Goal: Information Seeking & Learning: Learn about a topic

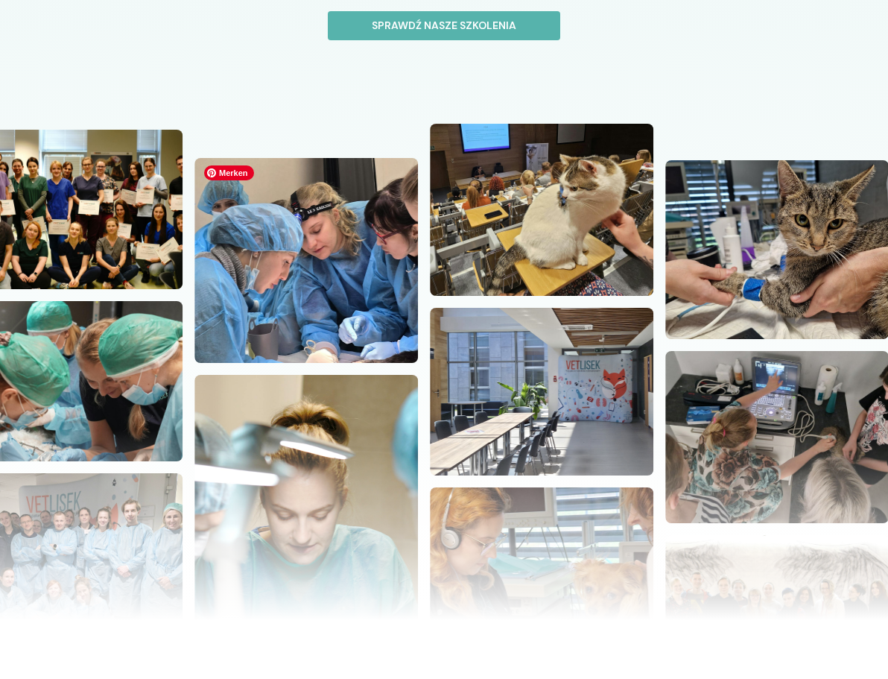
scroll to position [74, 0]
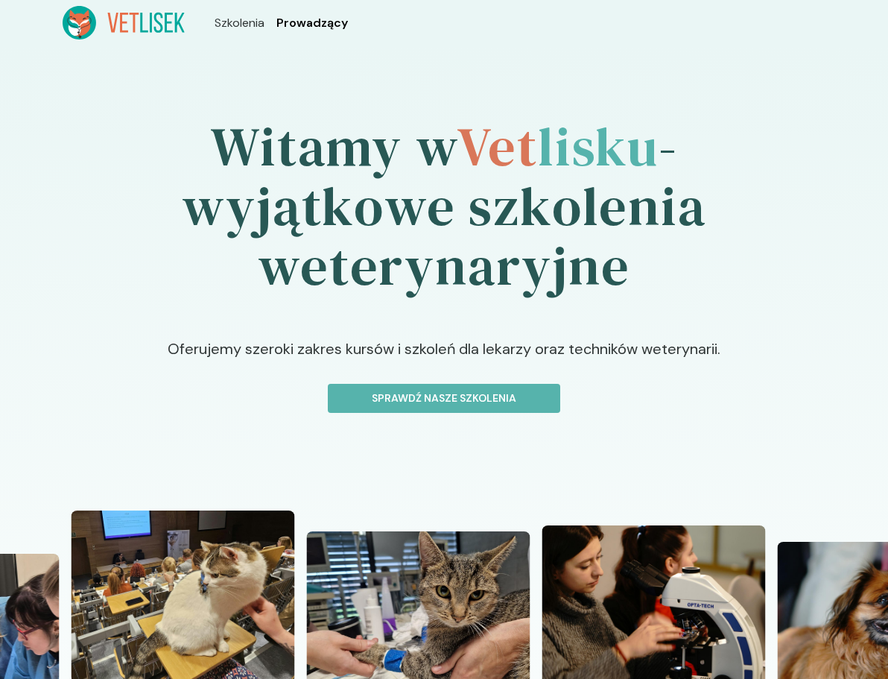
click at [311, 25] on span "Prowadzący" at bounding box center [312, 23] width 72 height 18
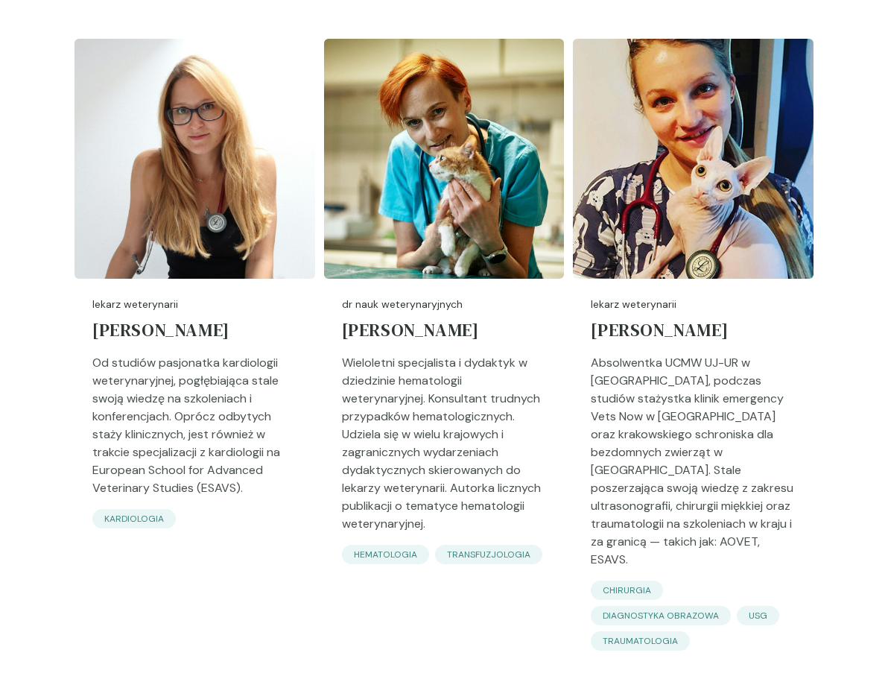
scroll to position [3203, 0]
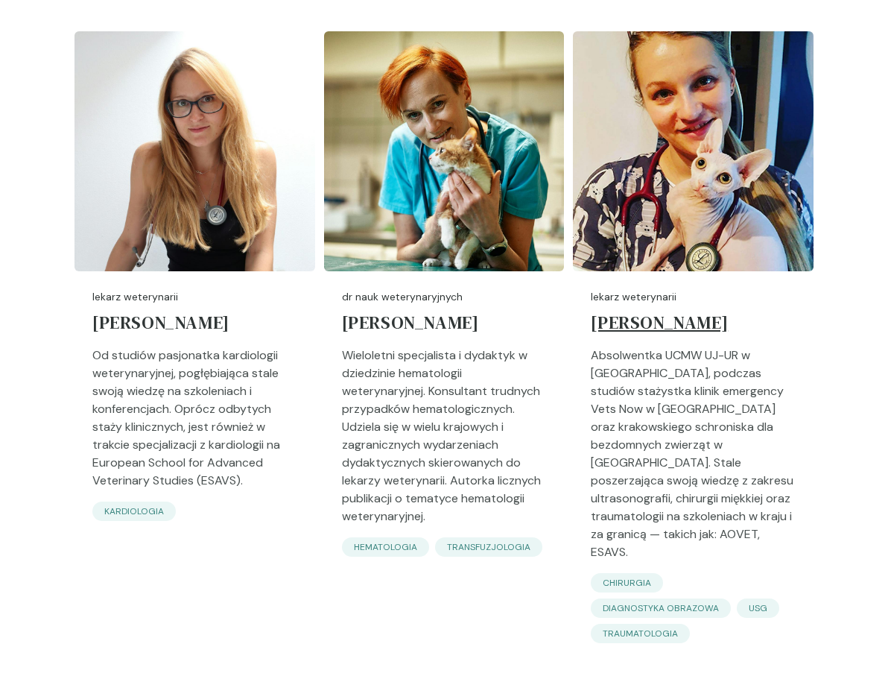
click at [647, 305] on h5 "[PERSON_NAME]" at bounding box center [693, 326] width 205 height 42
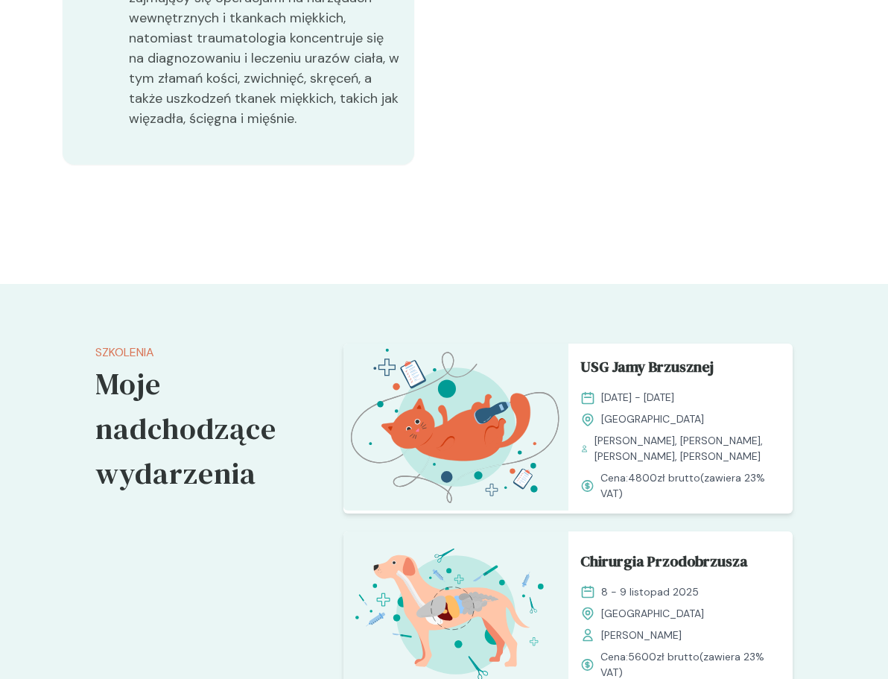
scroll to position [968, 0]
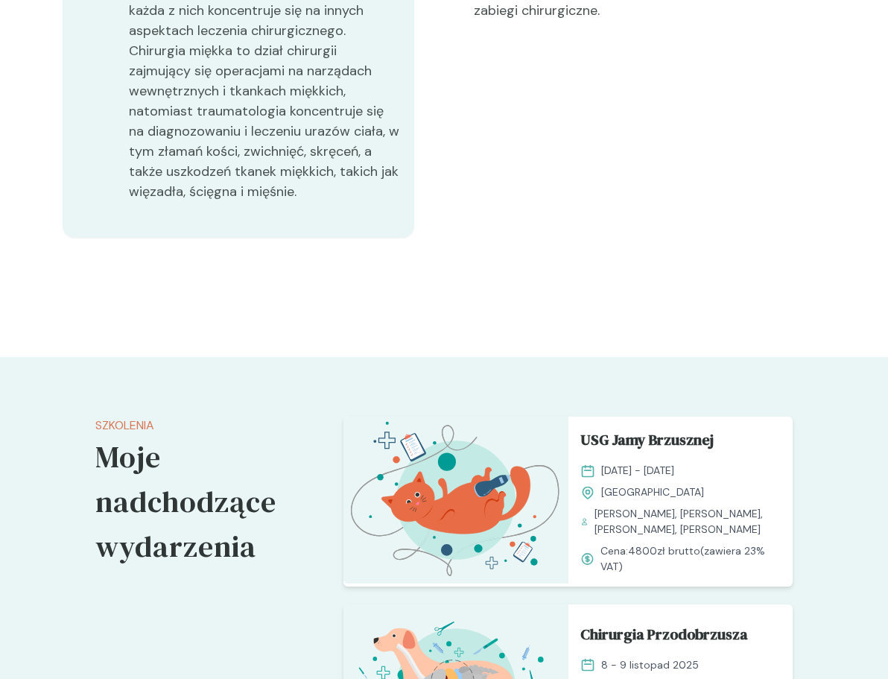
scroll to position [3203, 0]
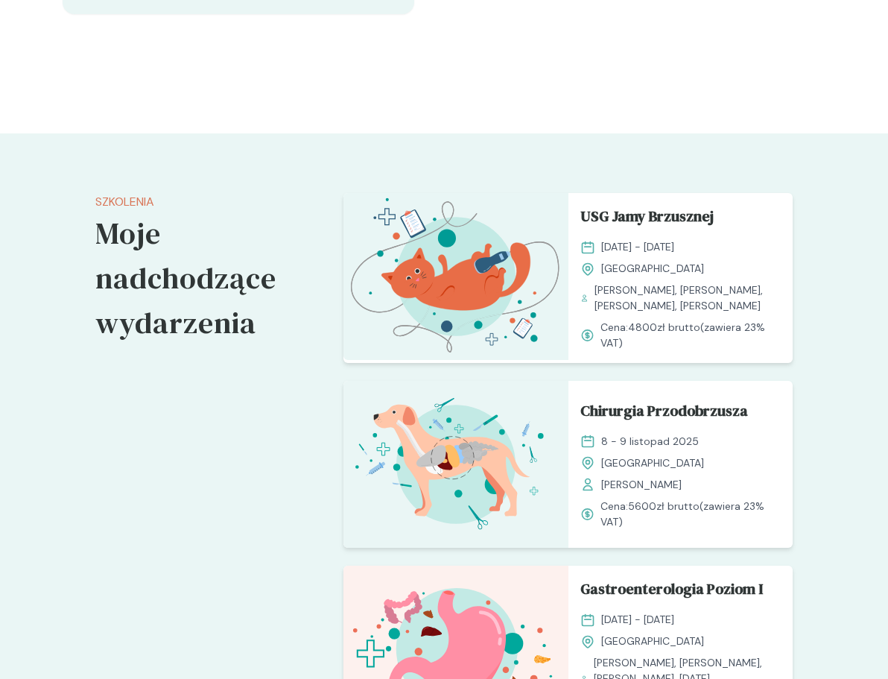
scroll to position [1645, 0]
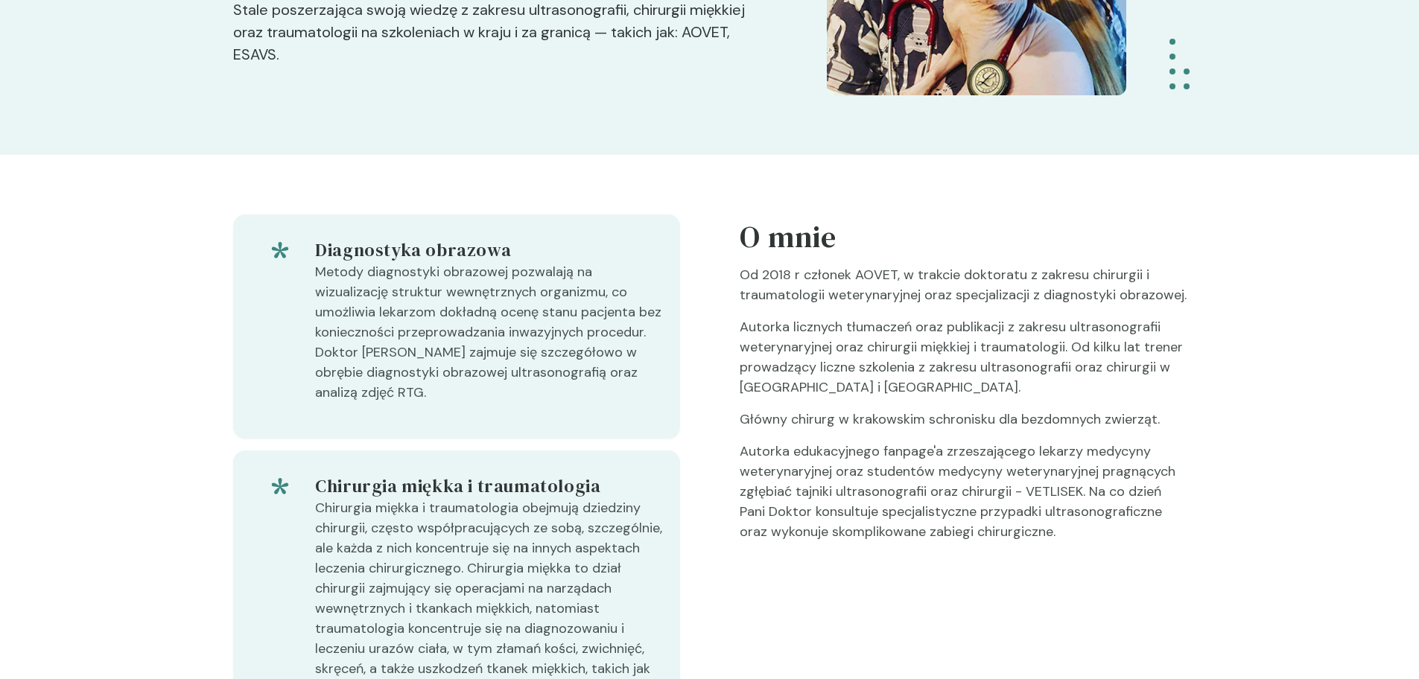
scroll to position [118, 0]
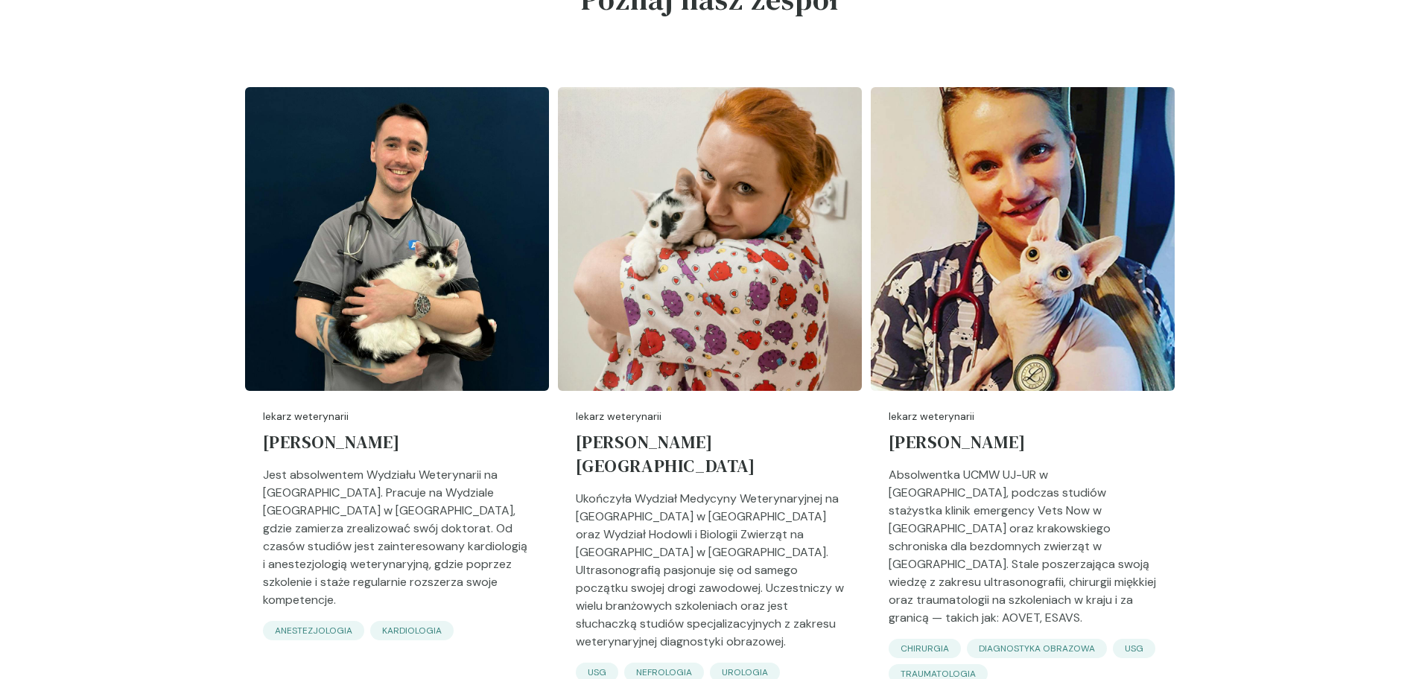
scroll to position [2011, 0]
